Goal: Information Seeking & Learning: Learn about a topic

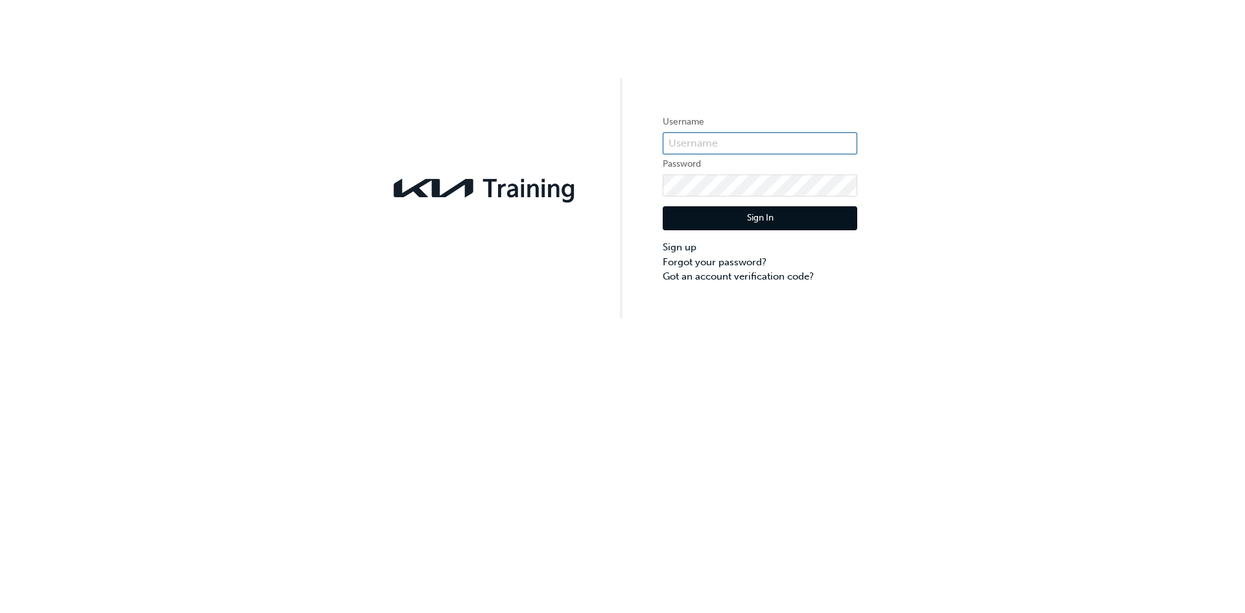
type input "kau82797d8"
click at [728, 228] on button "Sign In" at bounding box center [760, 218] width 195 height 25
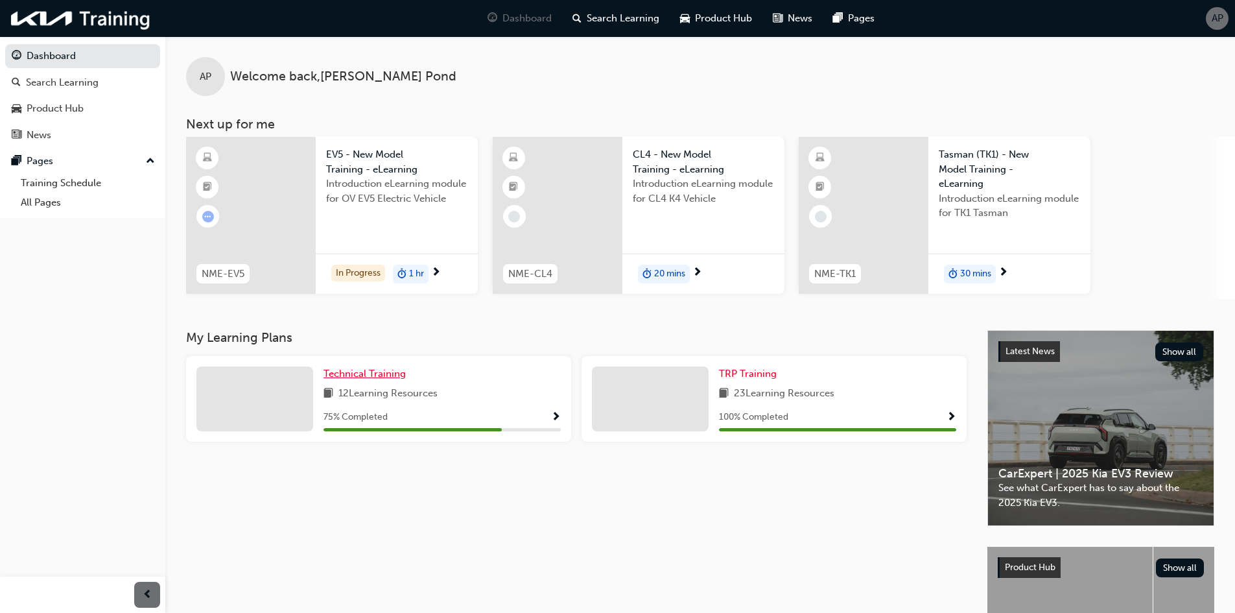
click at [392, 376] on span "Technical Training" at bounding box center [365, 374] width 82 height 12
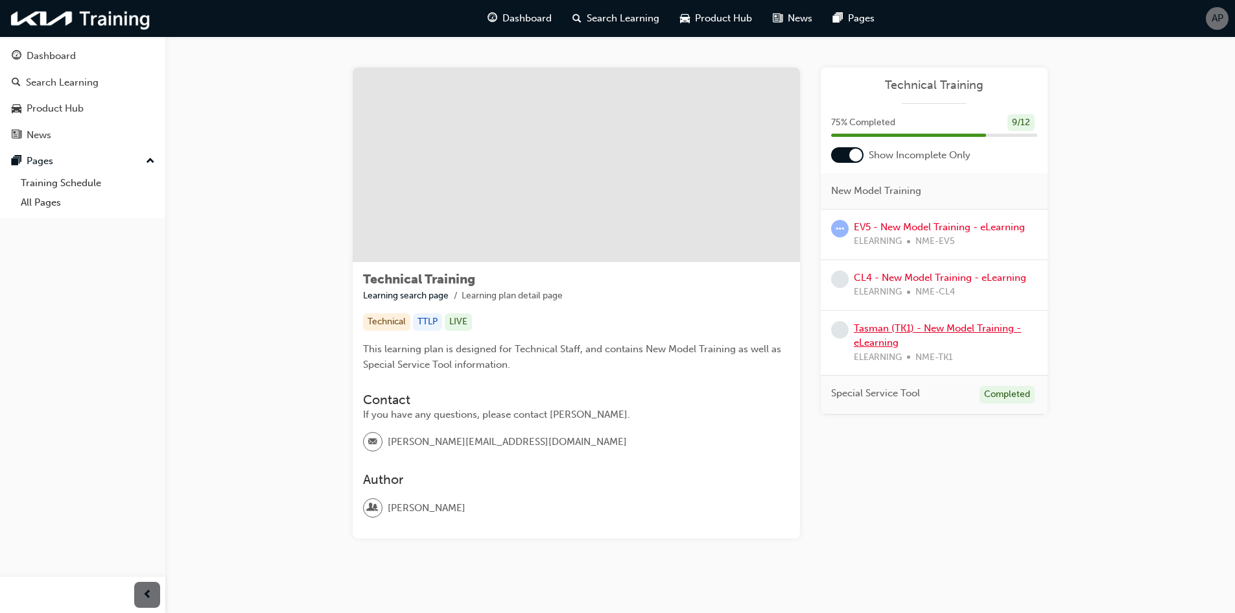
click at [948, 325] on link "Tasman (TK1) - New Model Training - eLearning" at bounding box center [937, 335] width 167 height 27
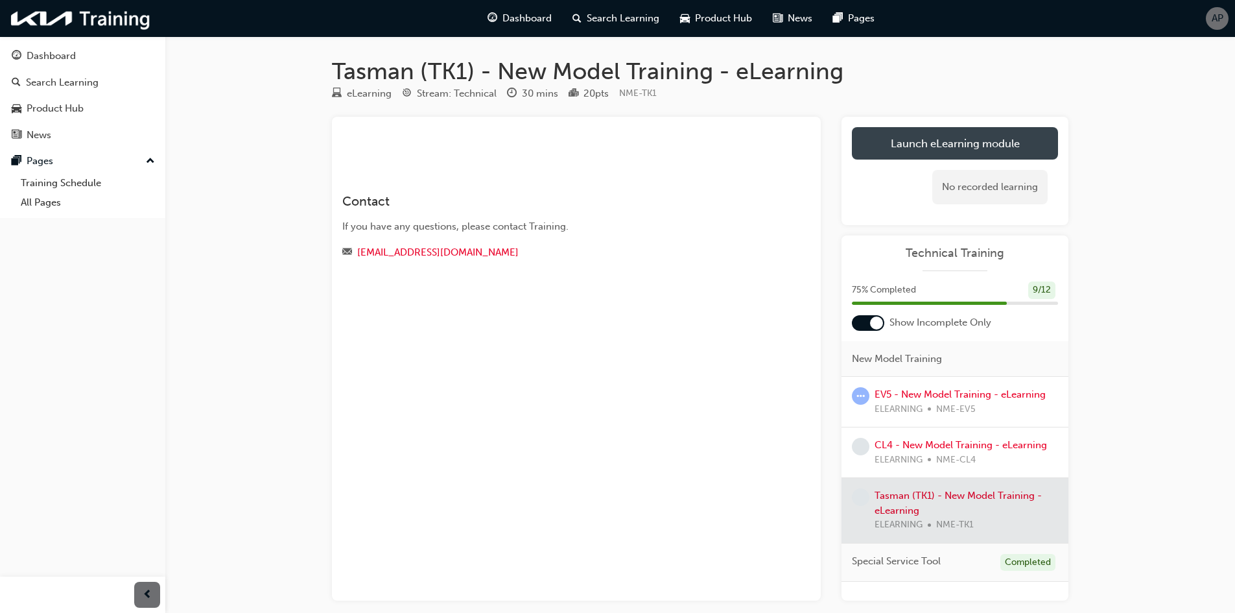
click at [922, 140] on link "Launch eLearning module" at bounding box center [955, 143] width 206 height 32
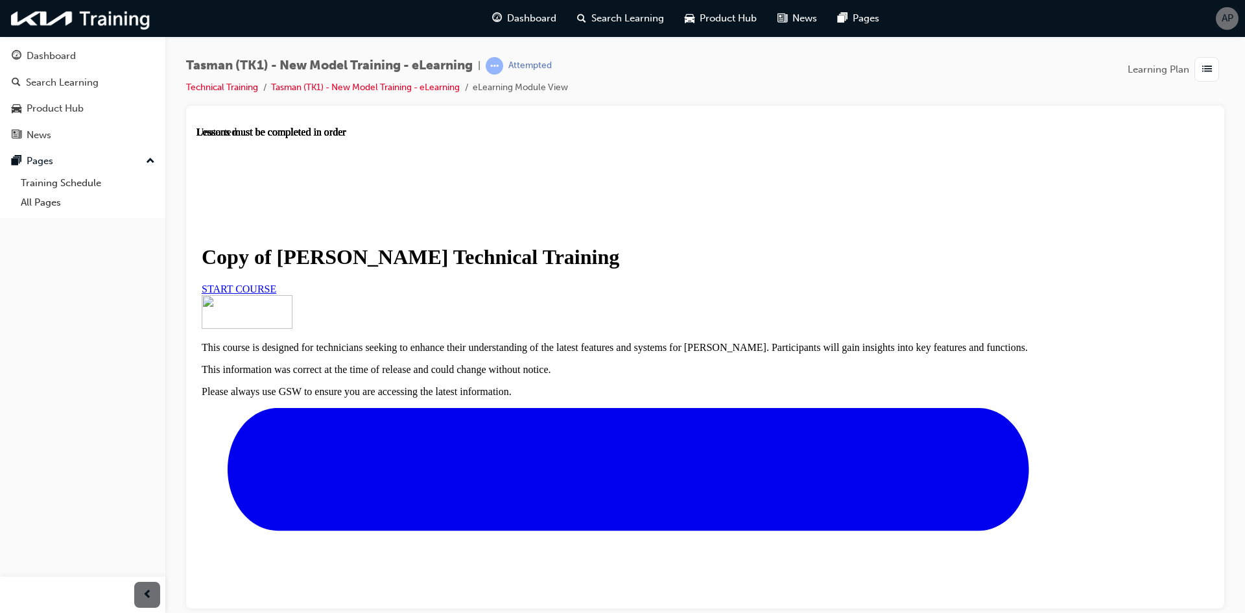
scroll to position [195, 0]
click at [276, 283] on span "START COURSE" at bounding box center [239, 288] width 75 height 11
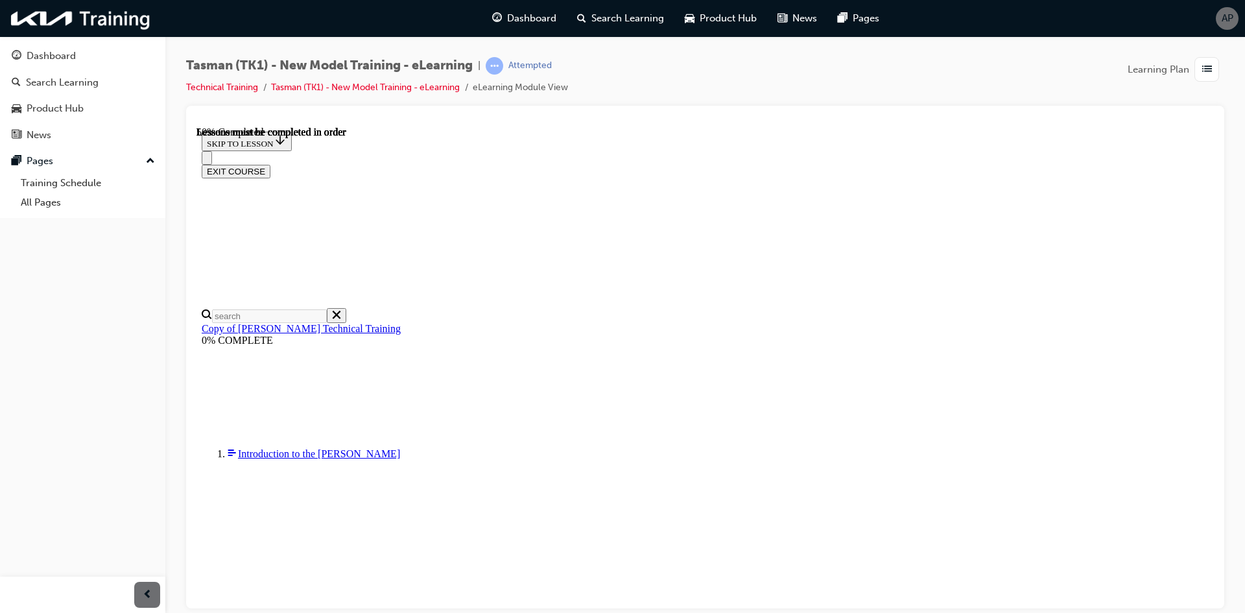
scroll to position [435, 0]
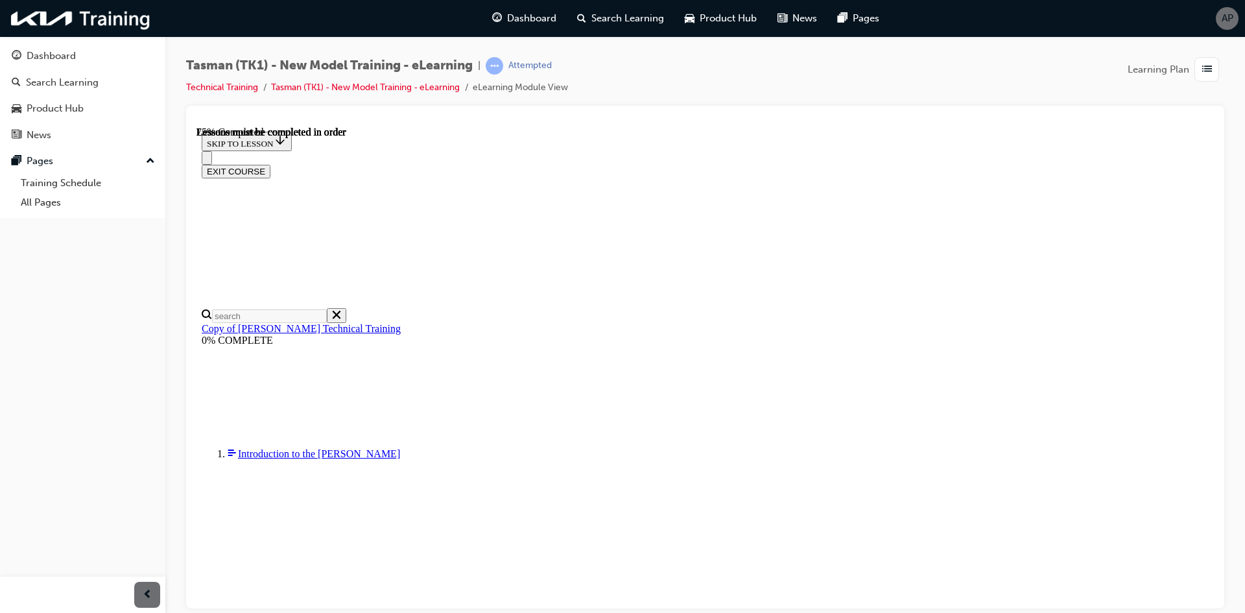
drag, startPoint x: 836, startPoint y: 503, endPoint x: 831, endPoint y: 485, distance: 18.3
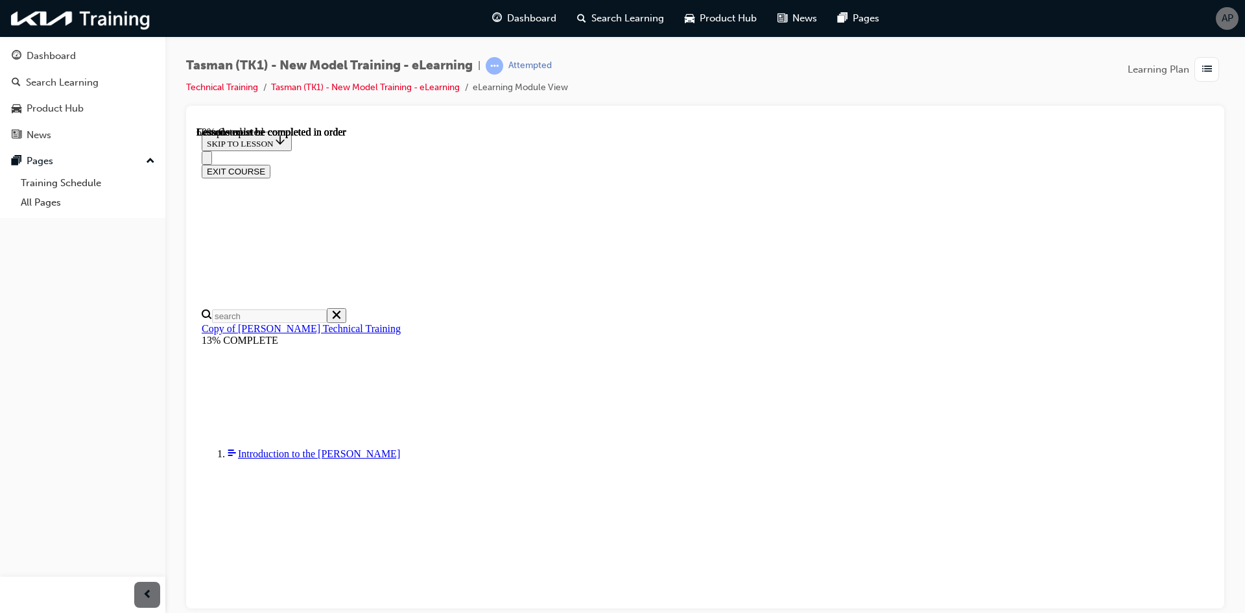
drag, startPoint x: 768, startPoint y: 490, endPoint x: 835, endPoint y: 475, distance: 69.1
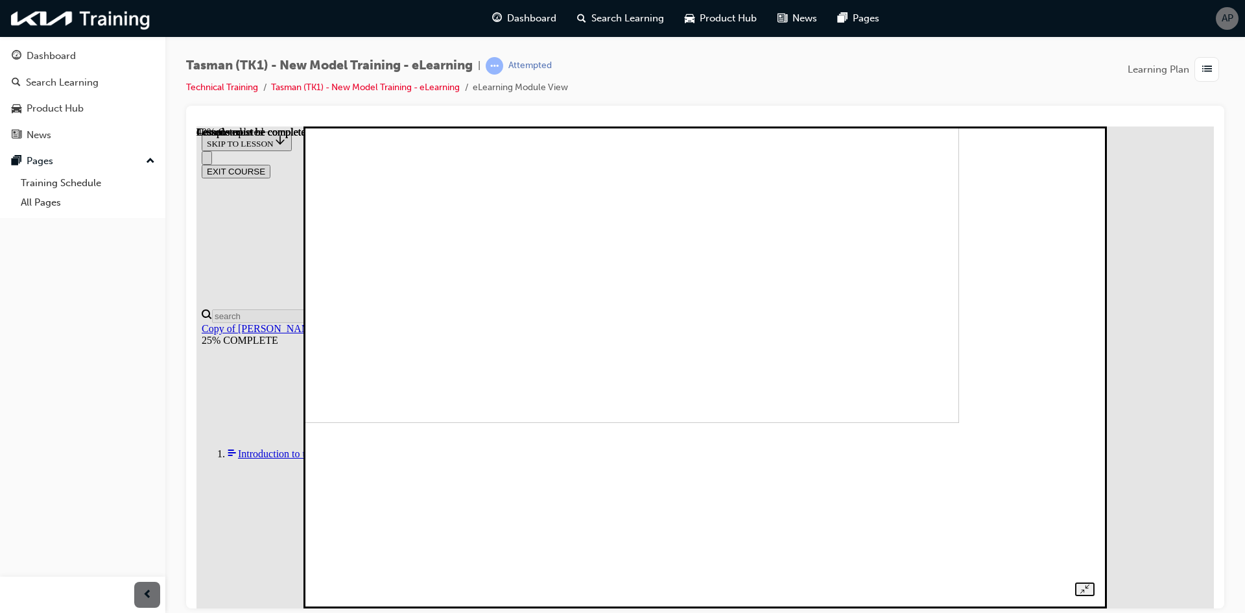
click at [897, 422] on img at bounding box center [579, 181] width 759 height 482
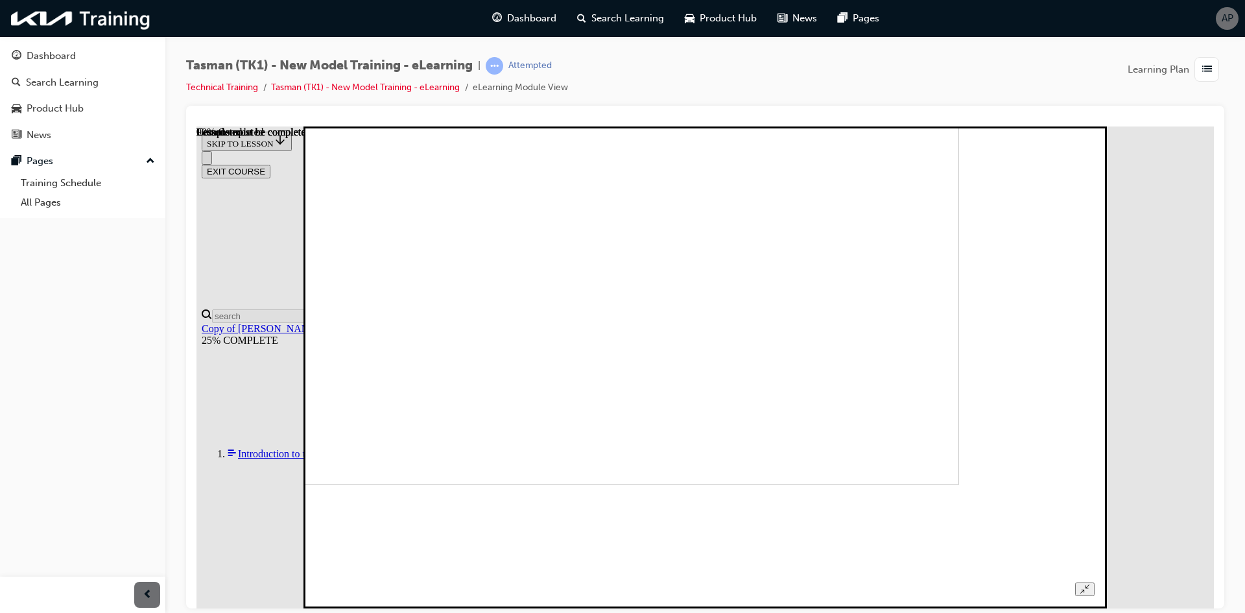
click at [766, 447] on img at bounding box center [579, 243] width 759 height 482
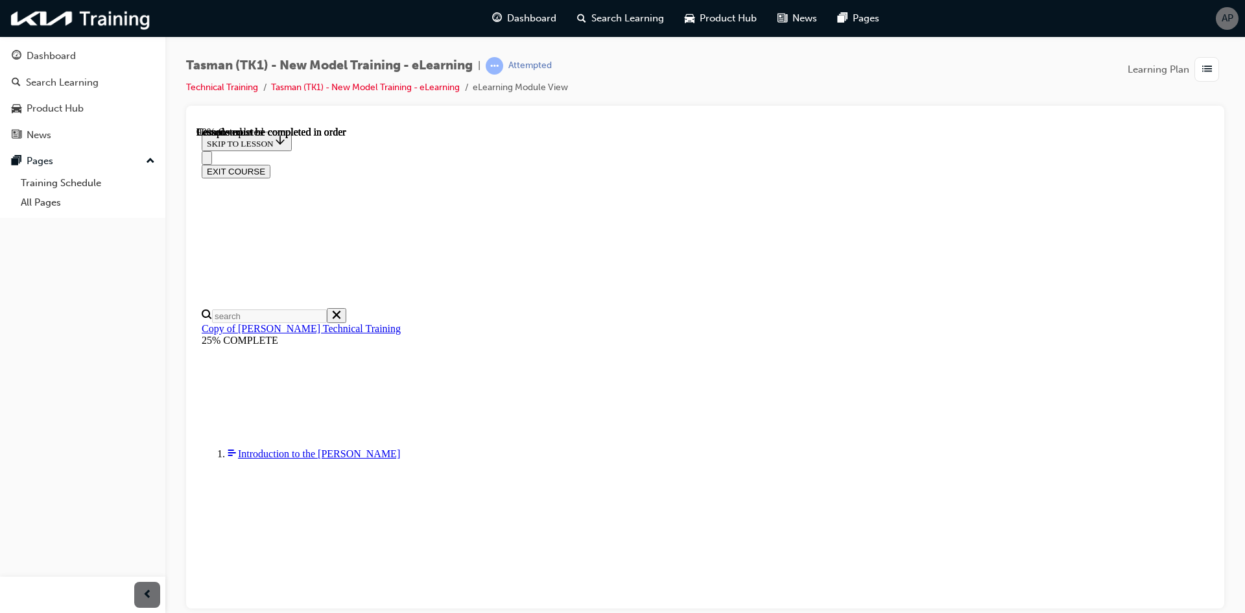
scroll to position [2442, 0]
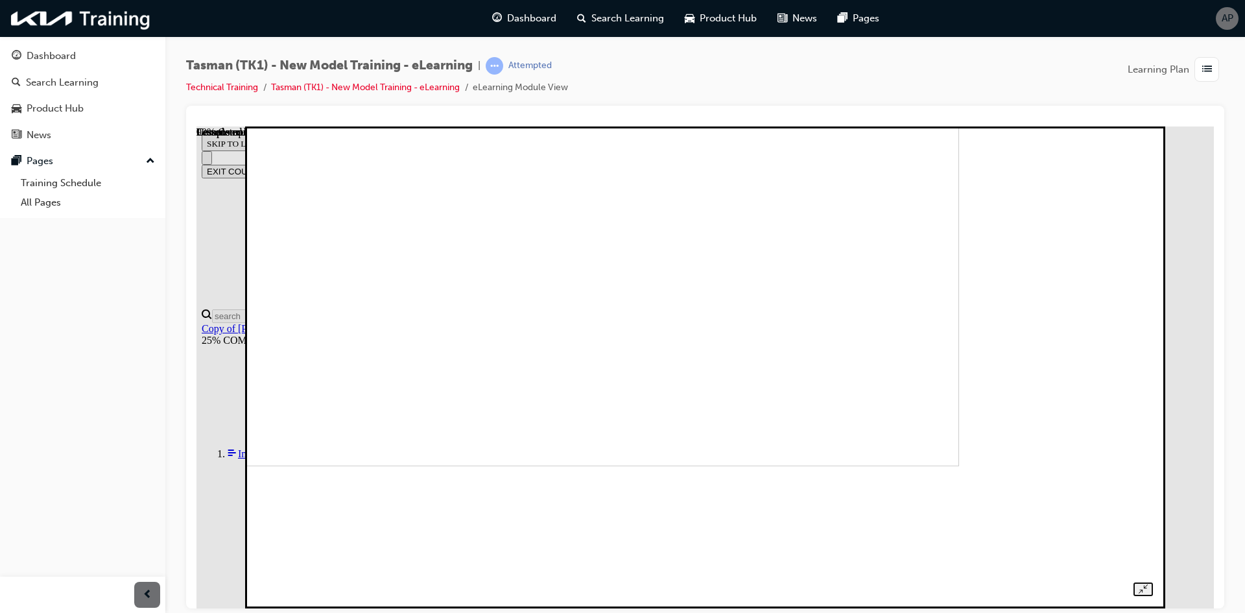
click at [679, 438] on img at bounding box center [522, 225] width 876 height 482
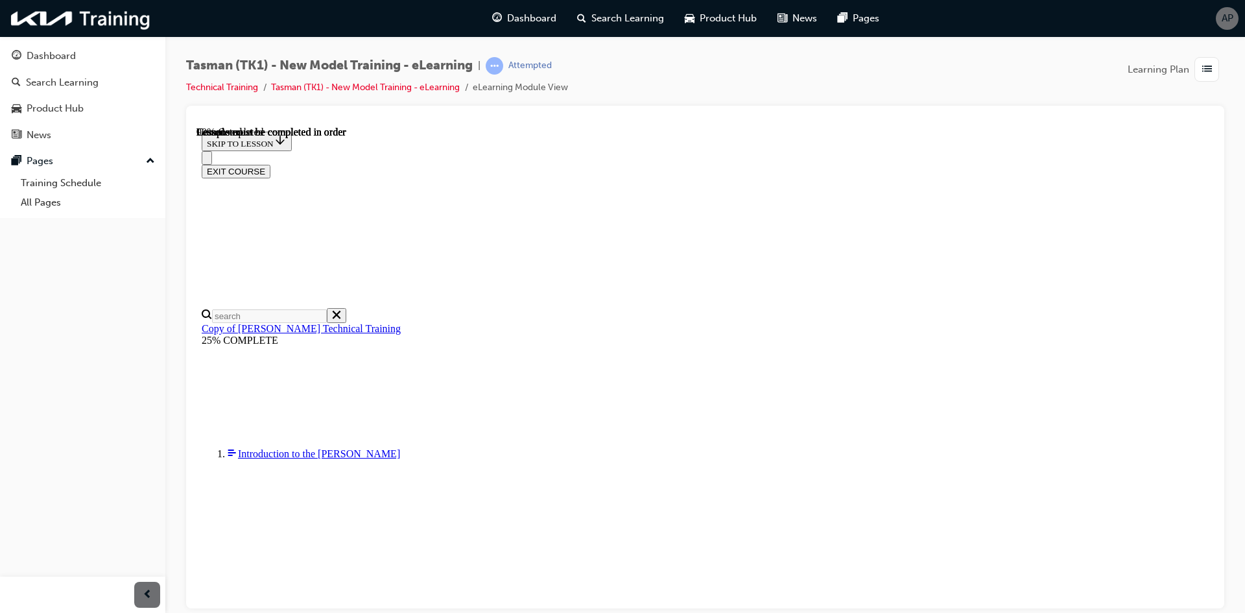
scroll to position [454, 0]
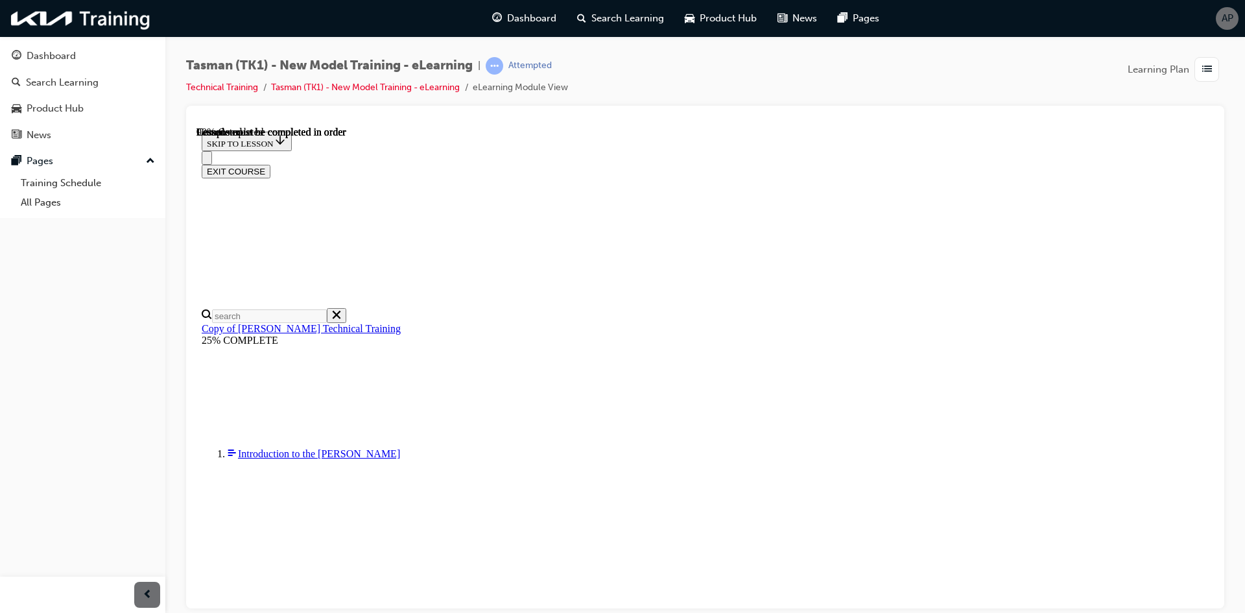
drag, startPoint x: 781, startPoint y: 214, endPoint x: 795, endPoint y: 213, distance: 14.3
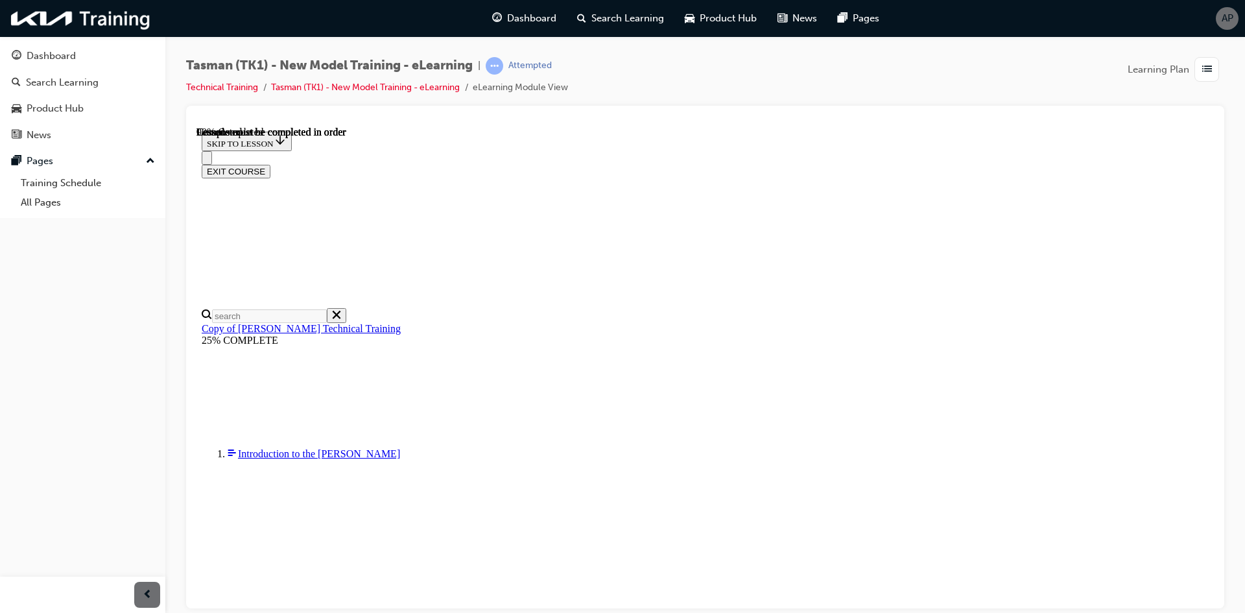
drag, startPoint x: 769, startPoint y: 507, endPoint x: 832, endPoint y: 487, distance: 66.5
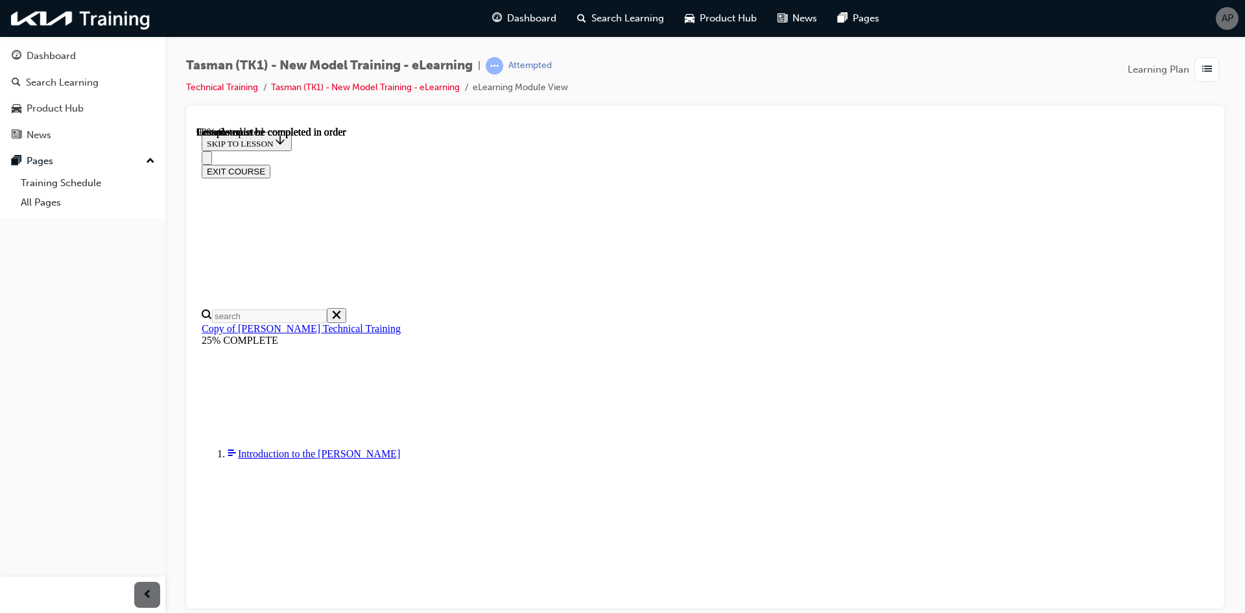
drag, startPoint x: 994, startPoint y: 533, endPoint x: 865, endPoint y: 495, distance: 134.4
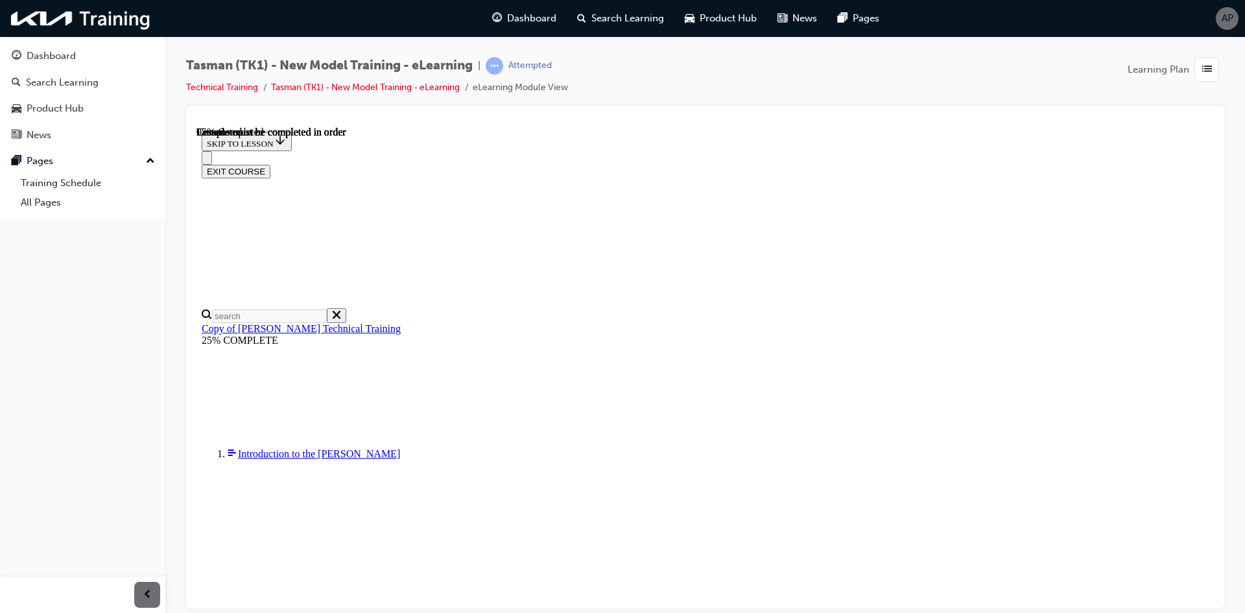
scroll to position [4201, 0]
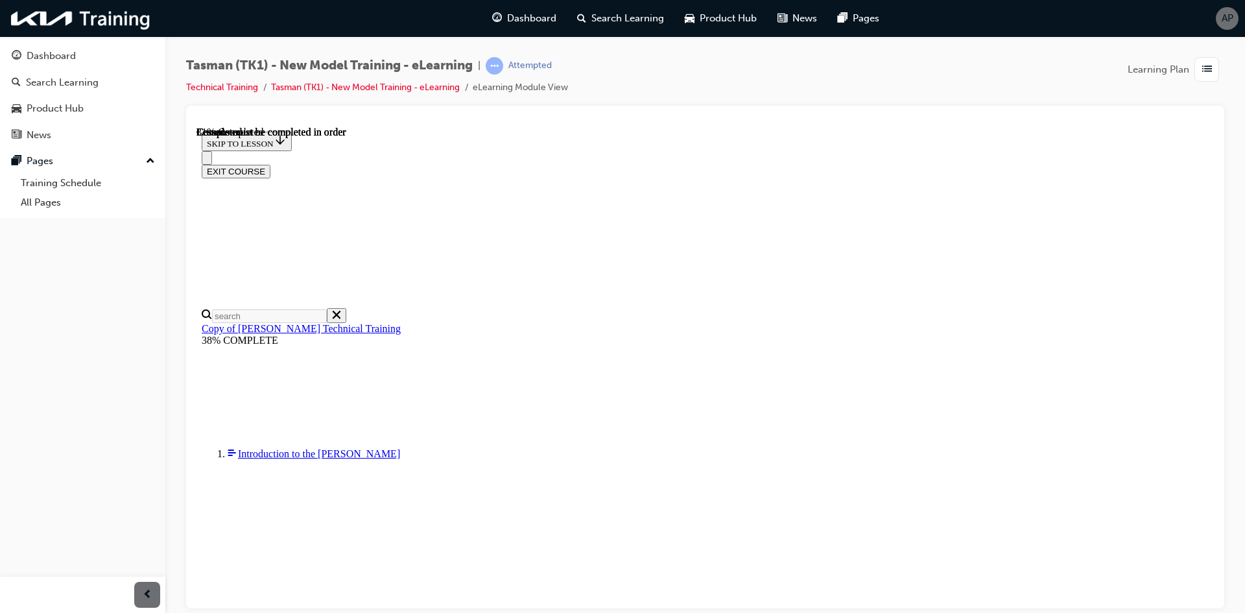
scroll to position [0, 187]
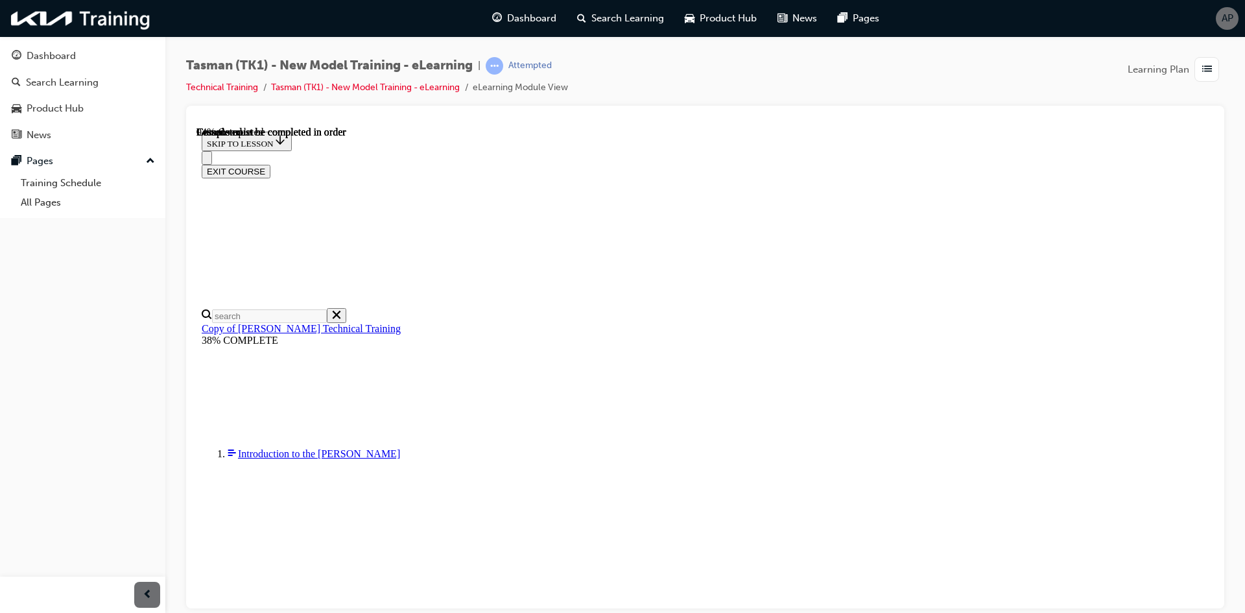
scroll to position [3094, 0]
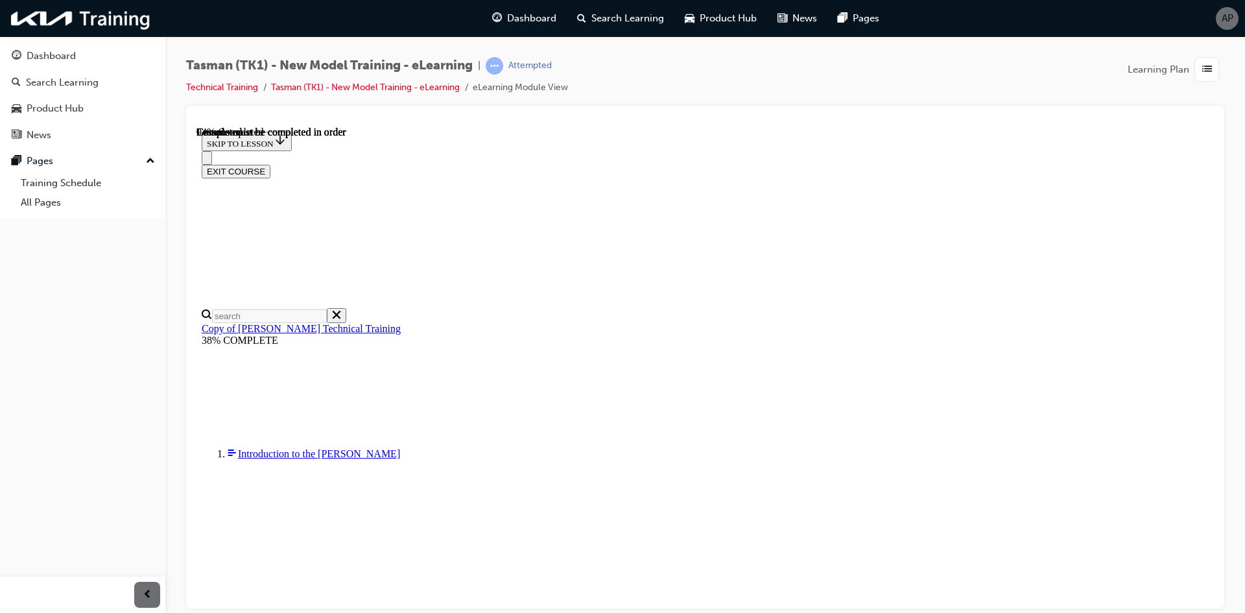
scroll to position [3824, 0]
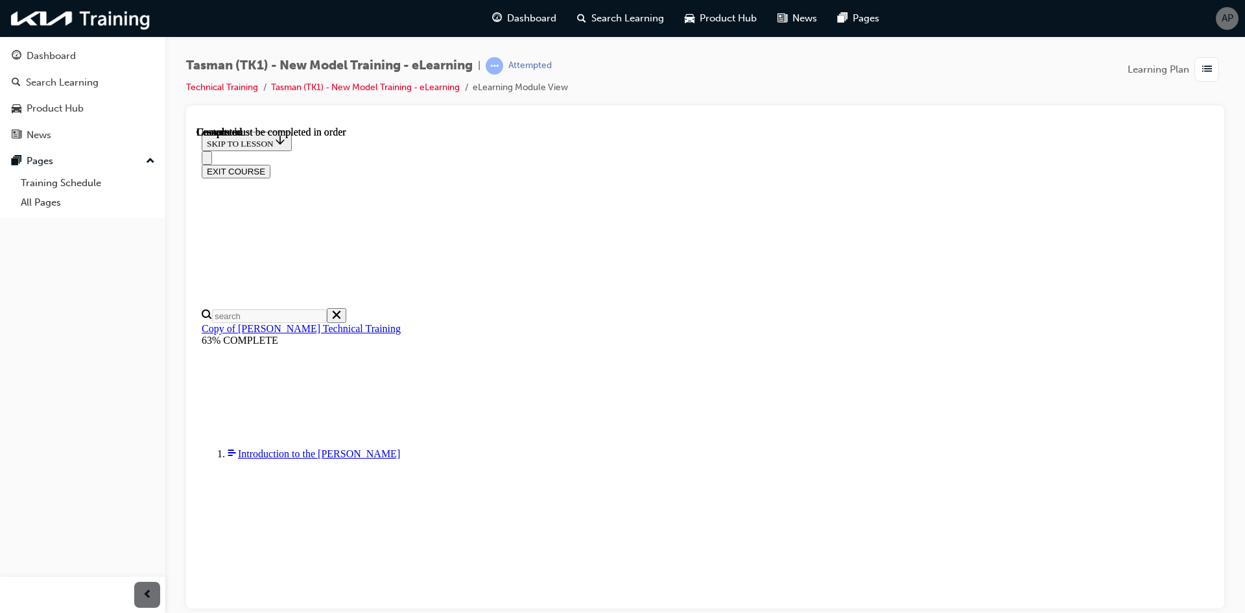
scroll to position [1192, 0]
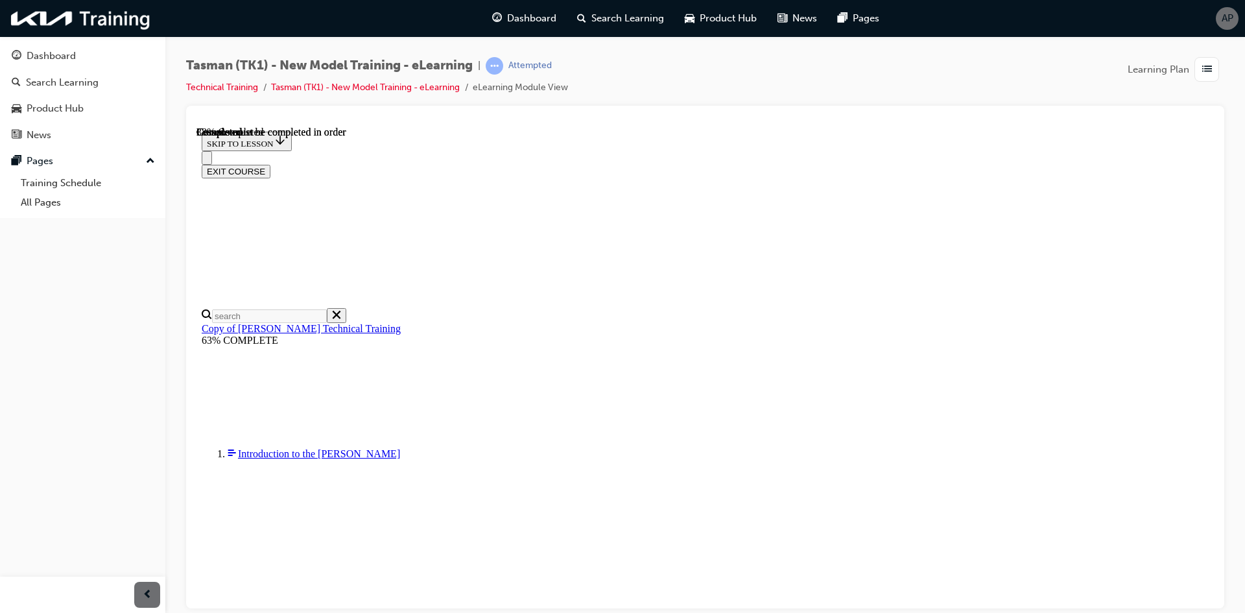
drag, startPoint x: 710, startPoint y: 153, endPoint x: 750, endPoint y: 161, distance: 41.6
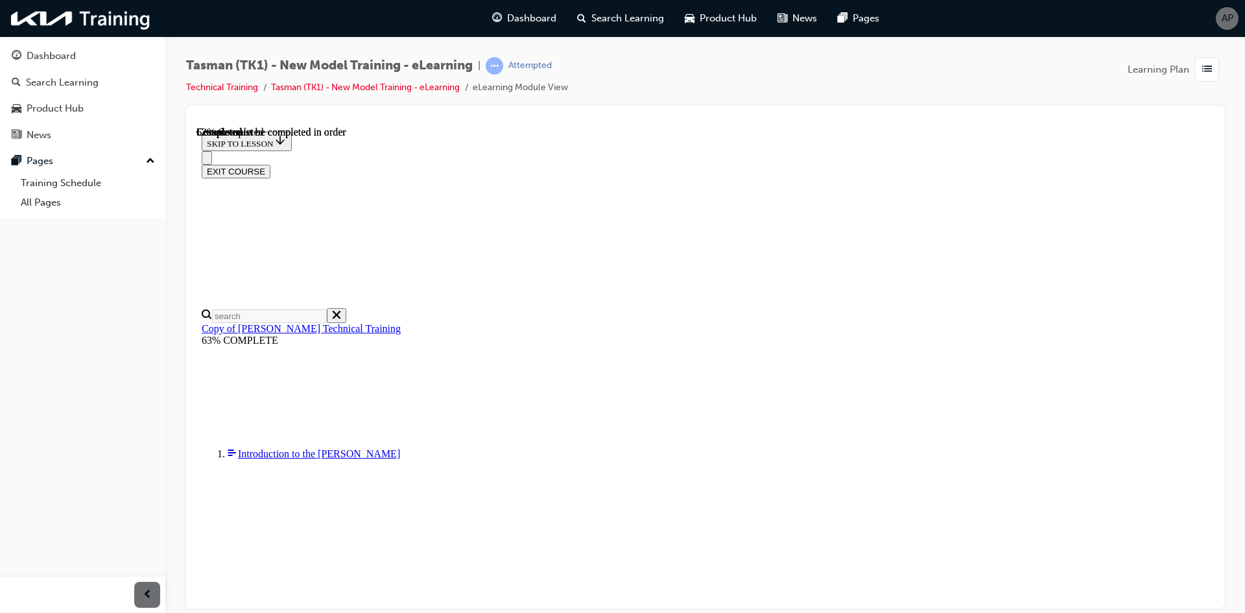
scroll to position [0, 74]
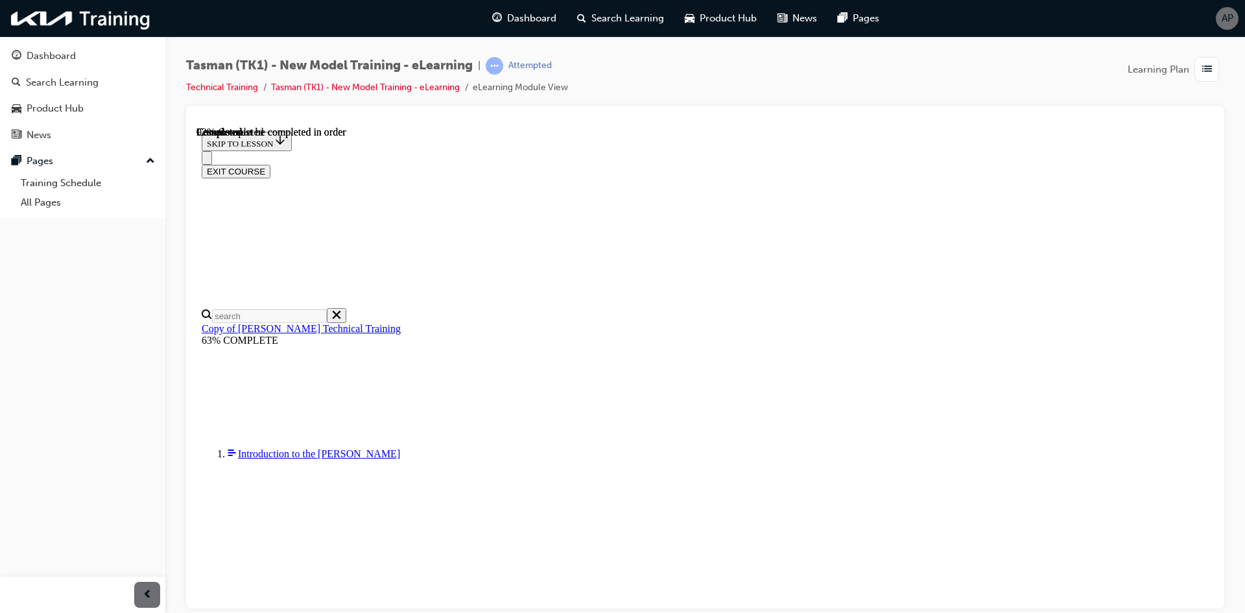
scroll to position [3029, 0]
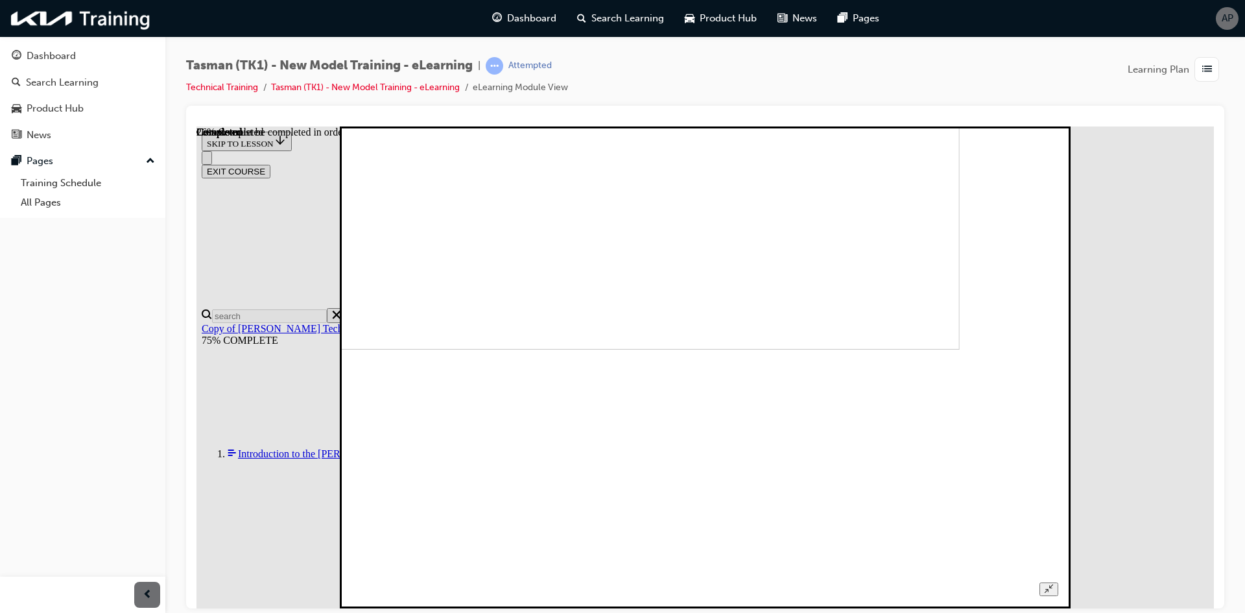
click at [739, 349] on img at bounding box center [615, 108] width 687 height 482
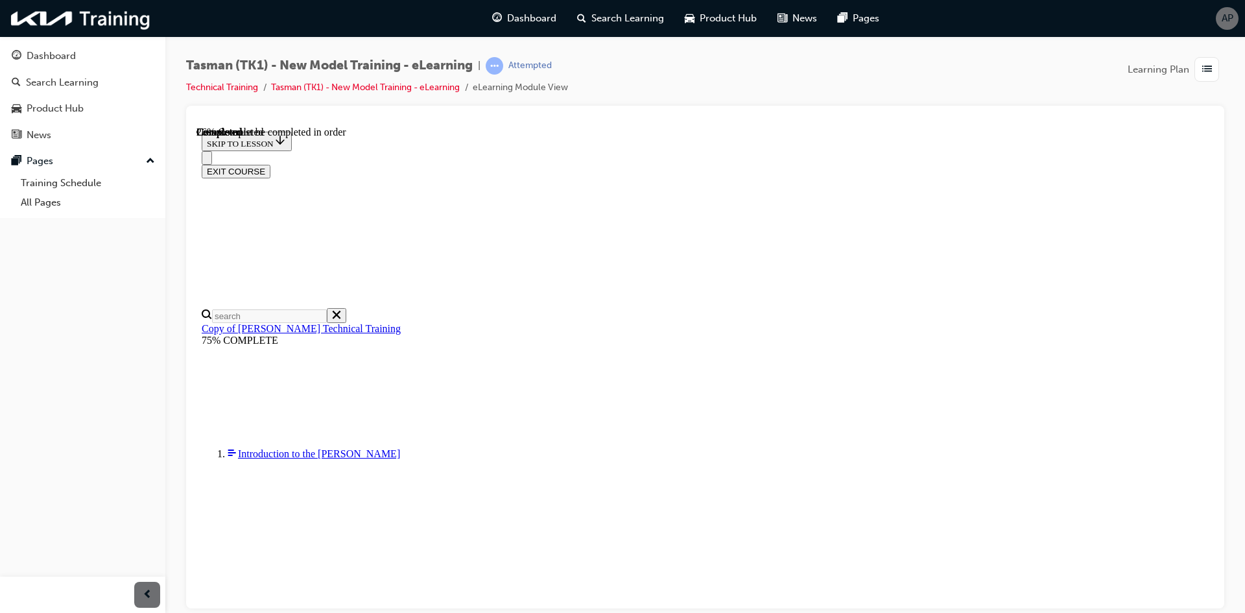
scroll to position [1148, 0]
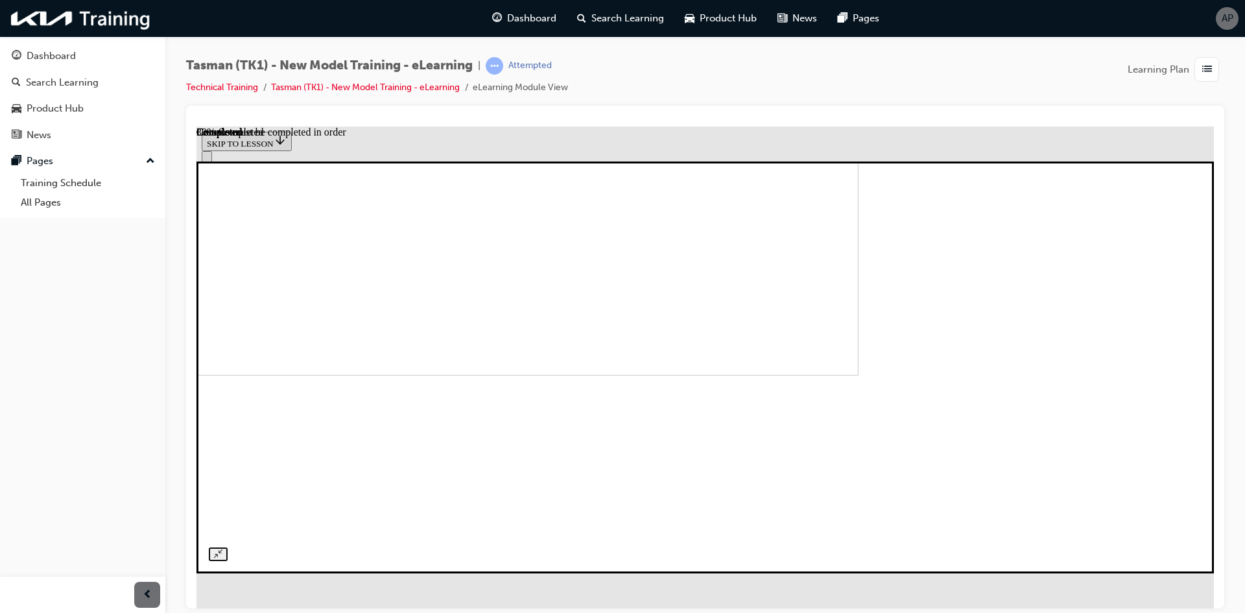
click at [367, 341] on img at bounding box center [350, 189] width 1018 height 371
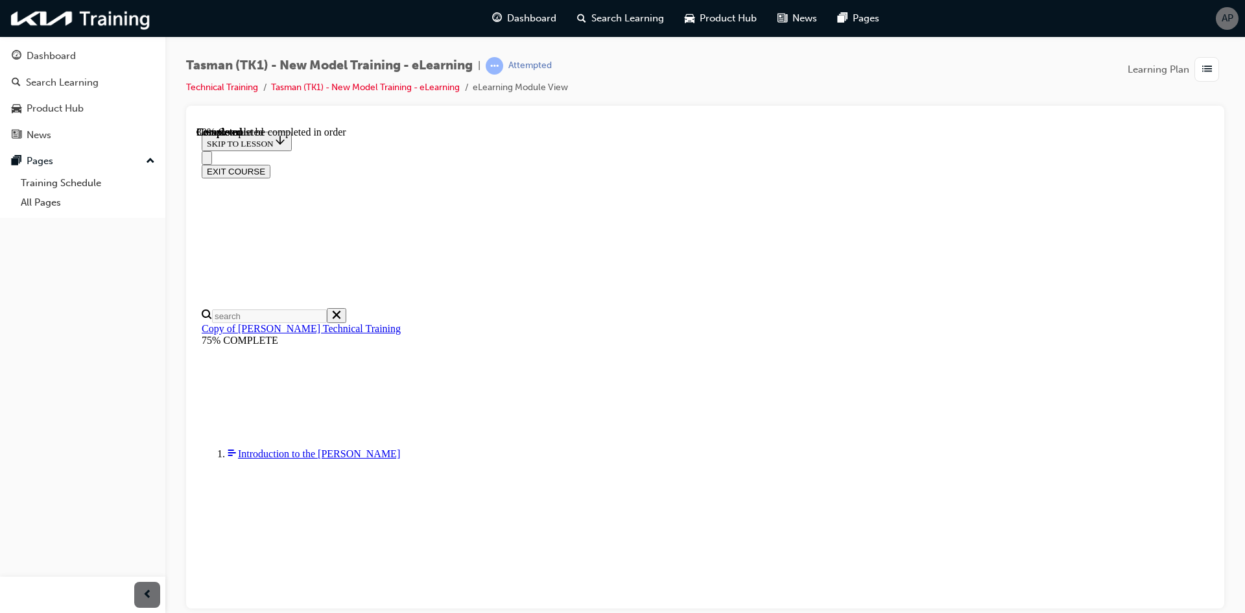
scroll to position [1537, 0]
drag, startPoint x: 648, startPoint y: 497, endPoint x: 642, endPoint y: 505, distance: 9.2
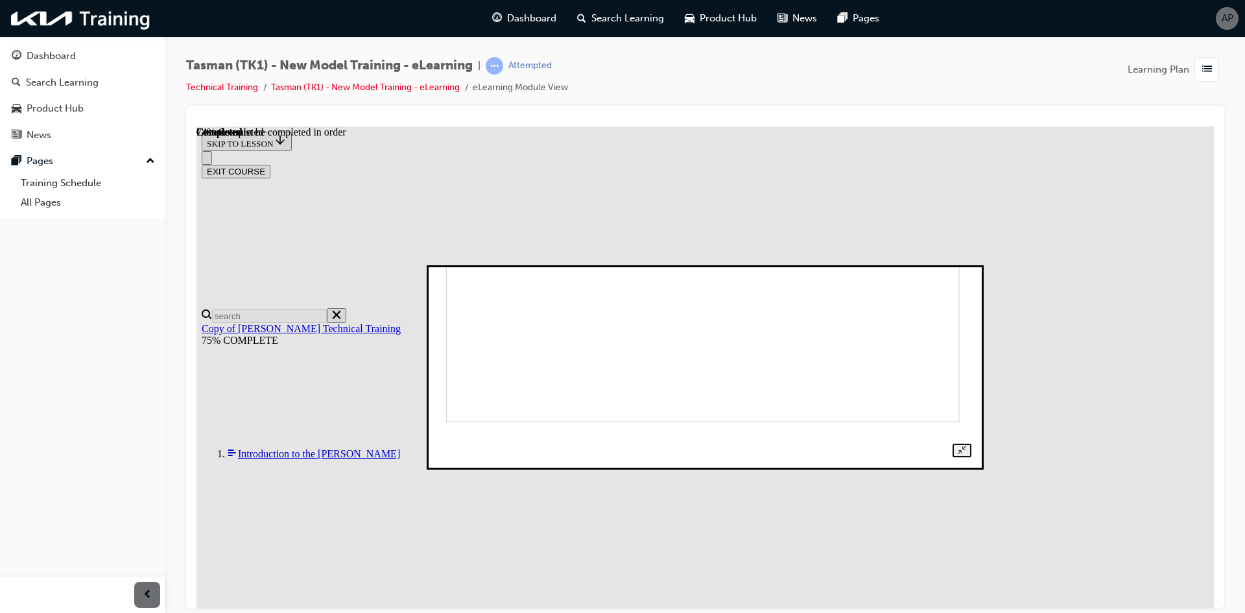
click at [741, 397] on img at bounding box center [703, 334] width 514 height 176
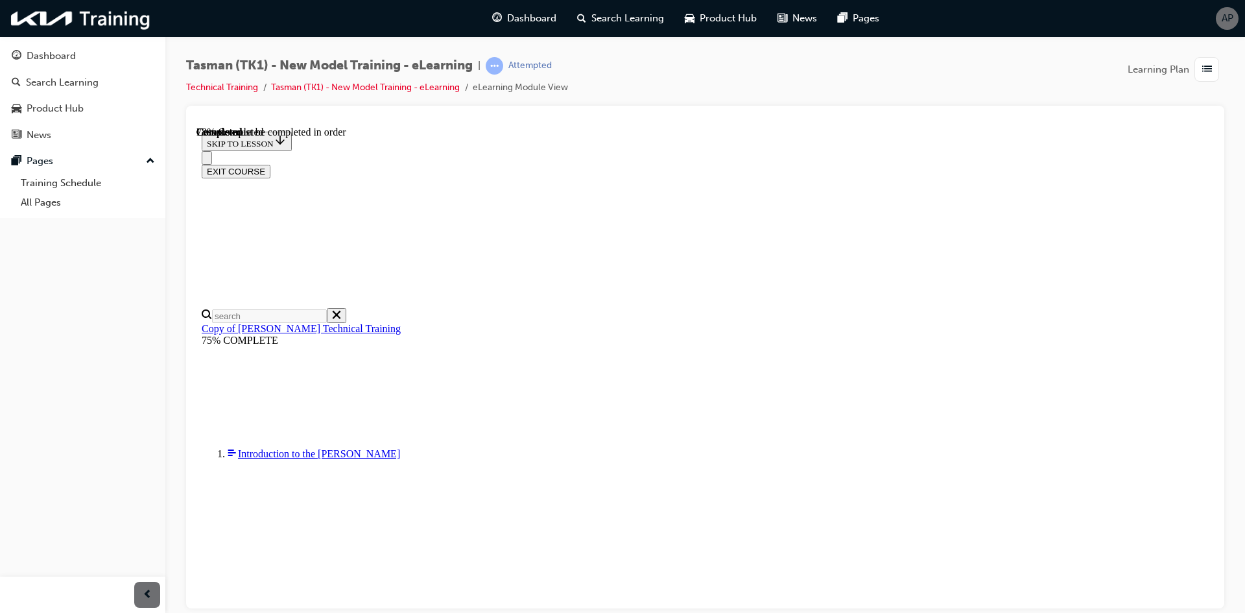
scroll to position [5232, 0]
